Goal: Information Seeking & Learning: Stay updated

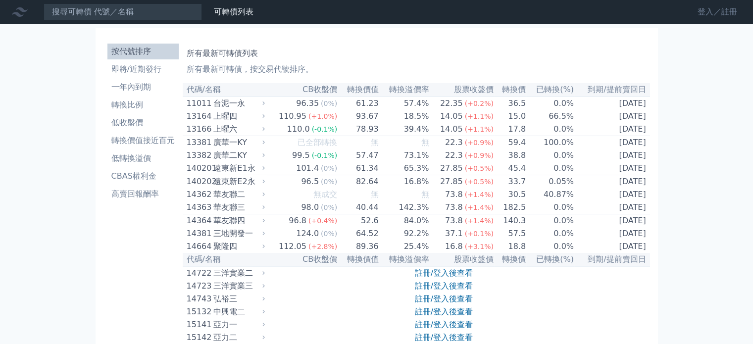
click at [703, 11] on link "登入／註冊" at bounding box center [717, 12] width 55 height 16
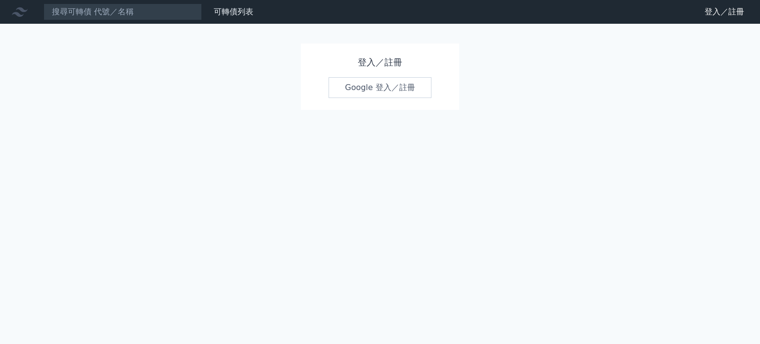
click at [368, 90] on link "Google 登入／註冊" at bounding box center [380, 87] width 103 height 21
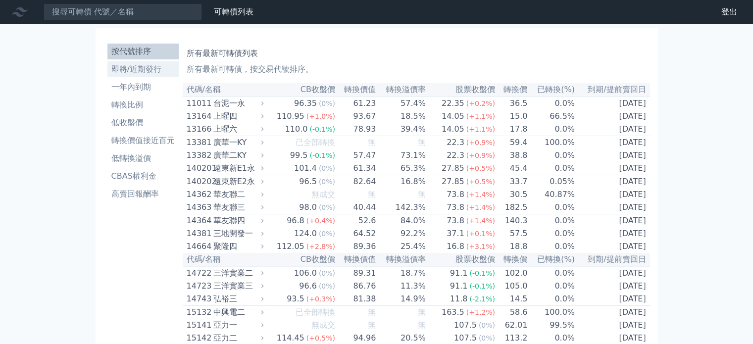
click at [154, 69] on li "即將/近期發行" at bounding box center [142, 69] width 71 height 12
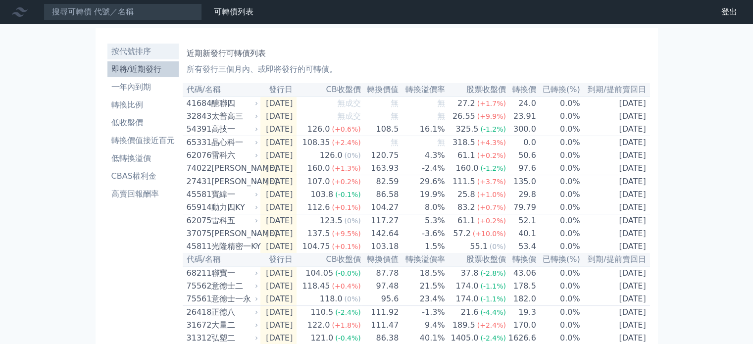
click at [150, 46] on li "按代號排序" at bounding box center [142, 52] width 71 height 12
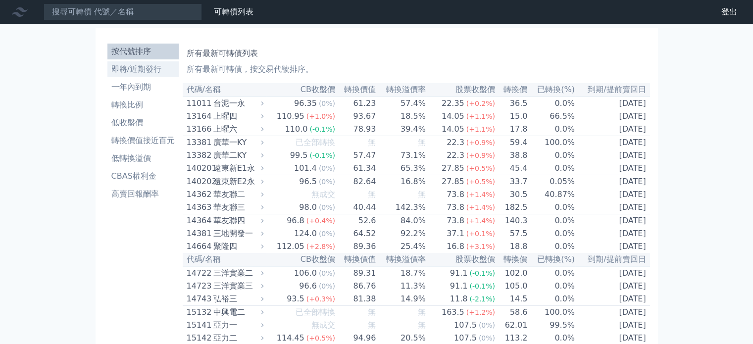
click at [146, 68] on li "即將/近期發行" at bounding box center [142, 69] width 71 height 12
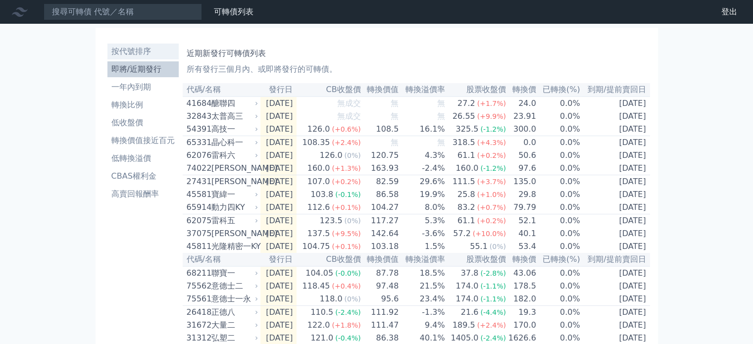
click at [150, 48] on li "按代號排序" at bounding box center [142, 52] width 71 height 12
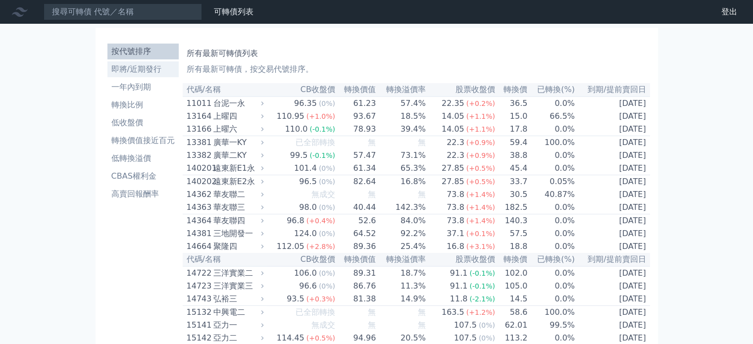
click at [158, 70] on li "即將/近期發行" at bounding box center [142, 69] width 71 height 12
